Goal: Task Accomplishment & Management: Complete application form

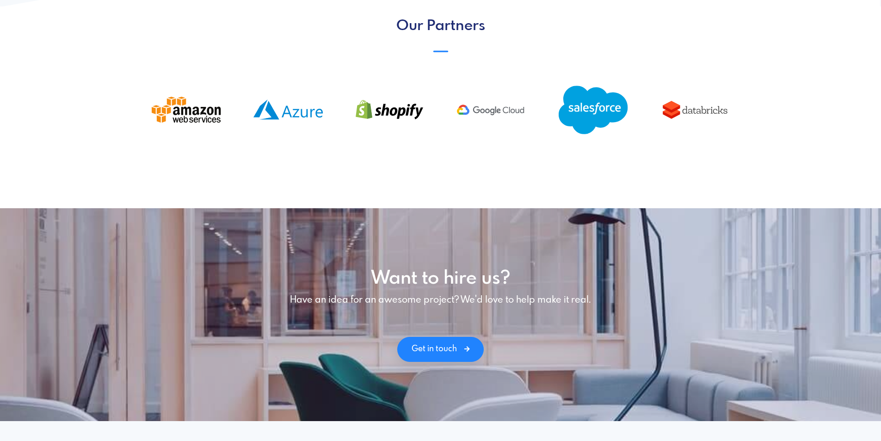
scroll to position [1157, 0]
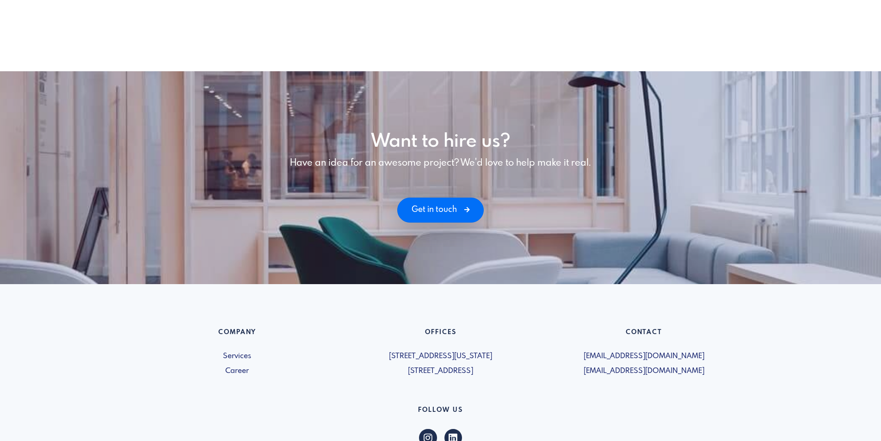
click at [462, 202] on link "Get in touch" at bounding box center [440, 210] width 87 height 25
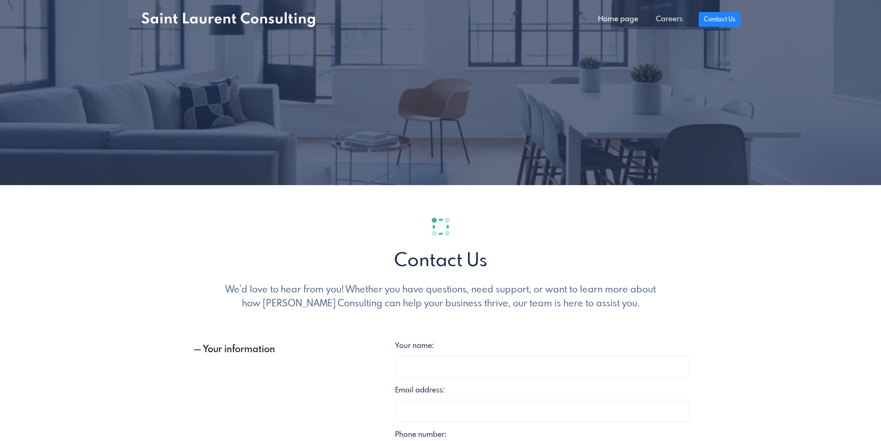
click at [658, 17] on link "Careers" at bounding box center [669, 19] width 44 height 19
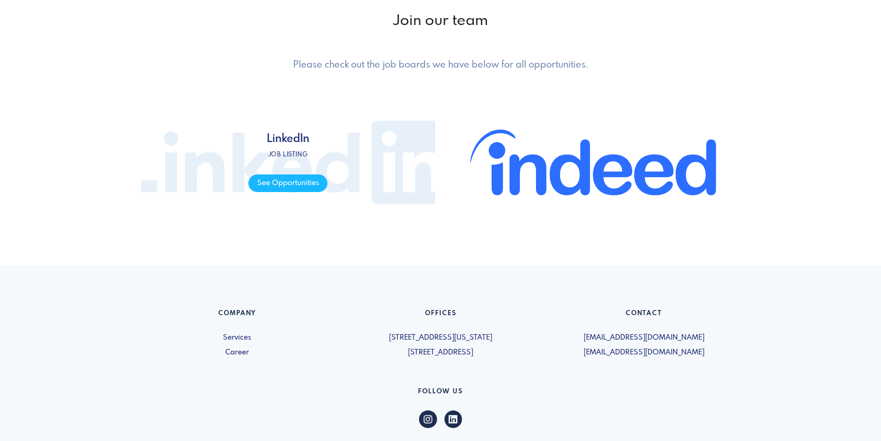
scroll to position [509, 0]
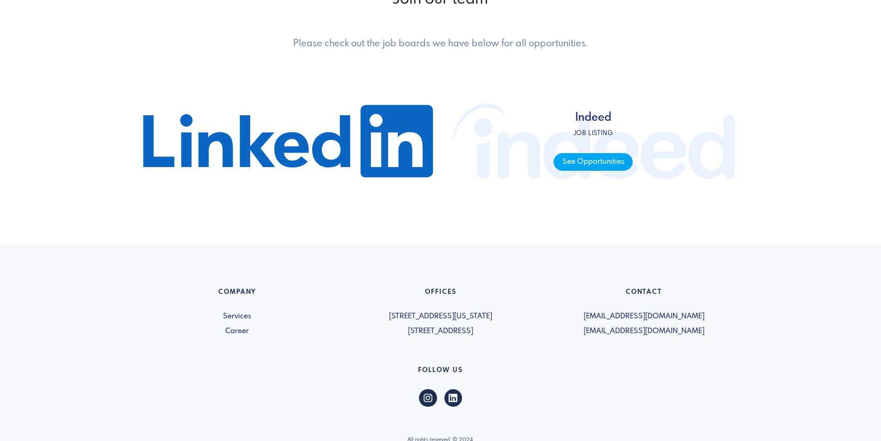
click at [594, 163] on span "See Opportunities" at bounding box center [593, 162] width 79 height 18
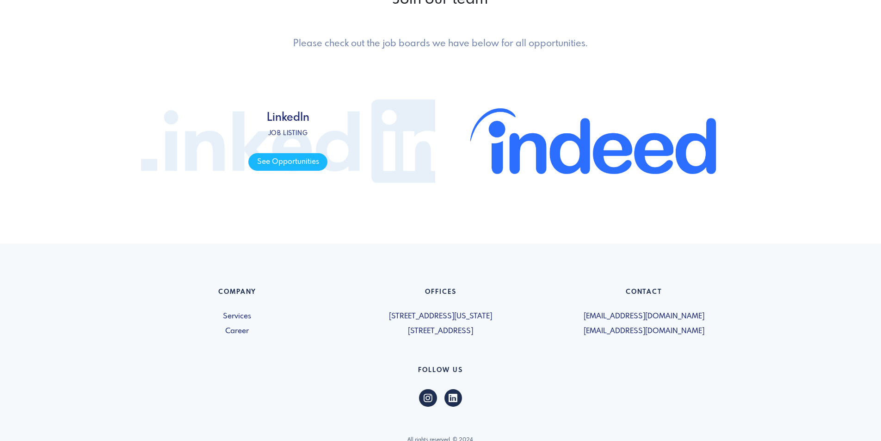
click at [345, 127] on span "LinkedIn Job listing See Opportunities" at bounding box center [288, 141] width 294 height 139
